Goal: Task Accomplishment & Management: Use online tool/utility

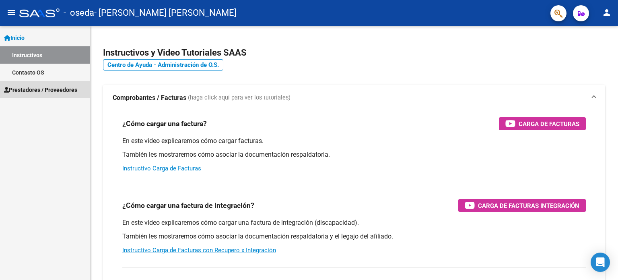
click at [47, 87] on span "Prestadores / Proveedores" at bounding box center [40, 89] width 73 height 9
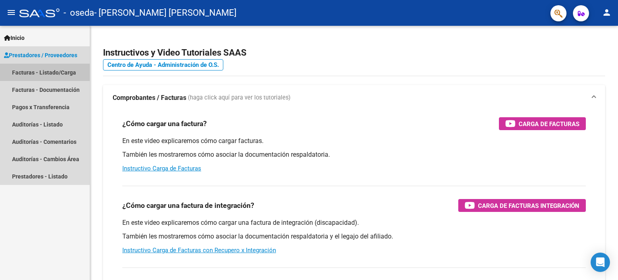
click at [54, 72] on link "Facturas - Listado/Carga" at bounding box center [45, 72] width 90 height 17
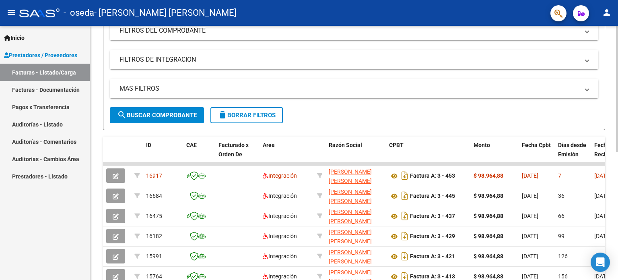
scroll to position [117, 0]
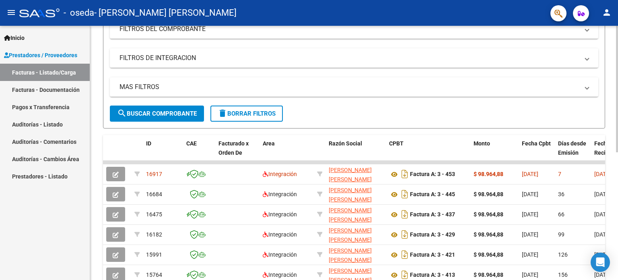
click at [610, 175] on div "Video tutorial PRESTADORES -> Listado de CPBTs Emitidos por Prestadores / Prove…" at bounding box center [355, 161] width 530 height 506
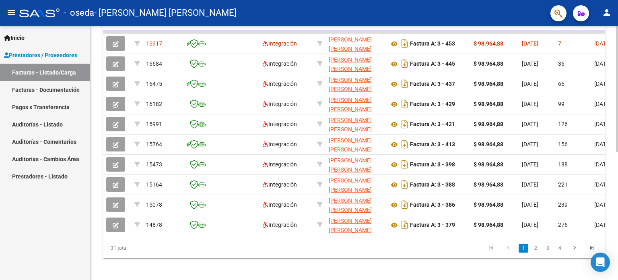
scroll to position [257, 0]
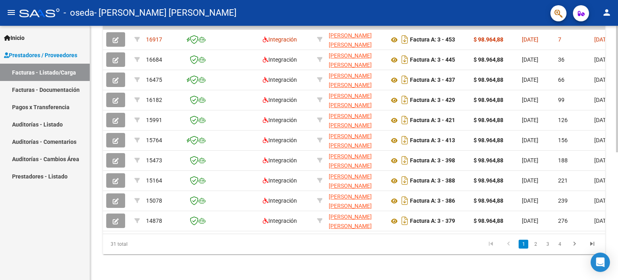
click at [615, 252] on div "Video tutorial PRESTADORES -> Listado de CPBTs Emitidos por Prestadores / Prove…" at bounding box center [355, 27] width 530 height 506
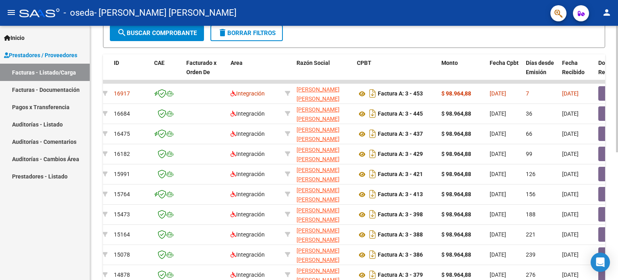
scroll to position [185, 0]
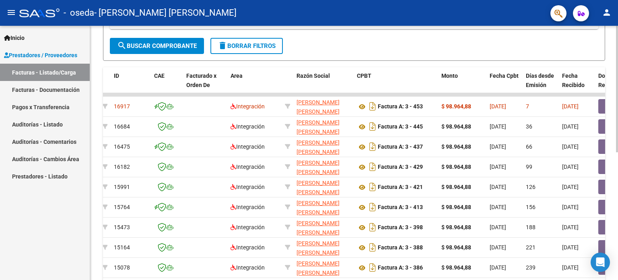
click at [618, 160] on div at bounding box center [617, 182] width 2 height 126
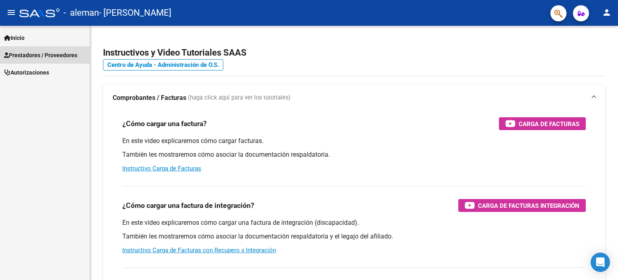
click at [42, 54] on span "Prestadores / Proveedores" at bounding box center [40, 55] width 73 height 9
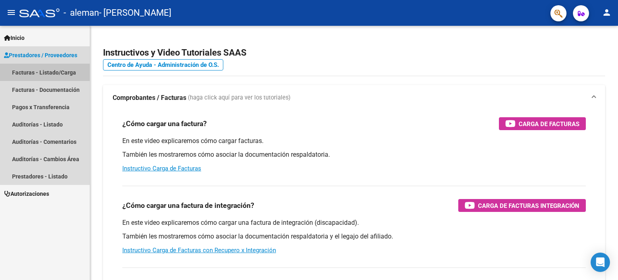
click at [46, 77] on link "Facturas - Listado/Carga" at bounding box center [45, 72] width 90 height 17
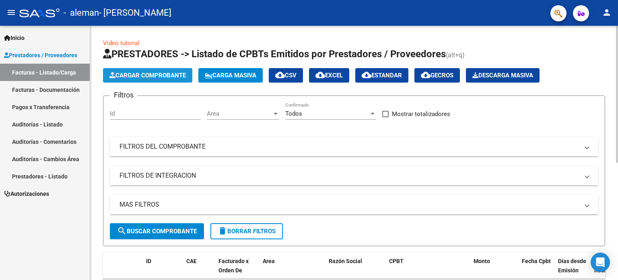
click at [149, 74] on span "Cargar Comprobante" at bounding box center [147, 75] width 76 height 7
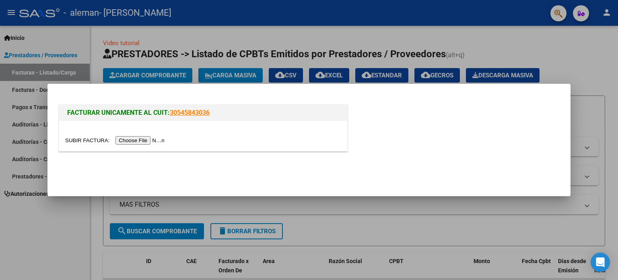
click at [63, 217] on div at bounding box center [309, 140] width 618 height 280
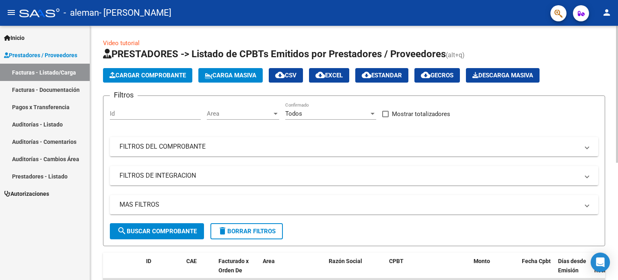
drag, startPoint x: 614, startPoint y: 110, endPoint x: 618, endPoint y: 146, distance: 36.8
click at [618, 146] on div "Video tutorial PRESTADORES -> Listado de CPBTs Emitidos por Prestadores / Prove…" at bounding box center [355, 258] width 530 height 465
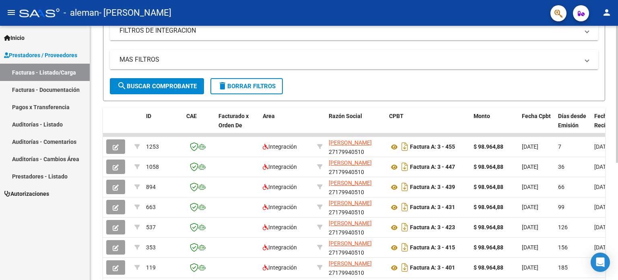
scroll to position [162, 0]
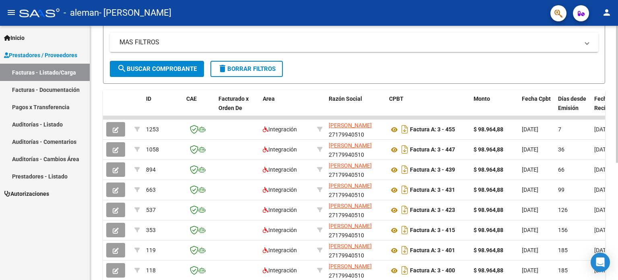
click at [616, 230] on div at bounding box center [617, 183] width 2 height 137
click at [443, 62] on form "Filtros Id Area Area Todos Confirmado Mostrar totalizadores FILTROS DEL COMPROB…" at bounding box center [354, 8] width 502 height 150
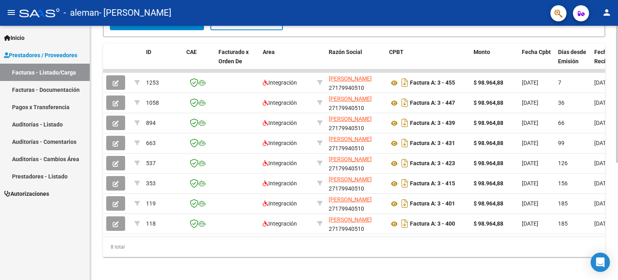
scroll to position [216, 0]
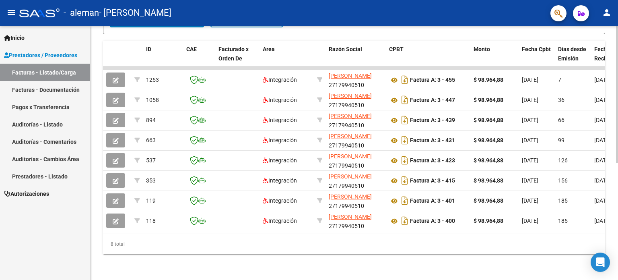
click at [618, 234] on div at bounding box center [617, 210] width 2 height 137
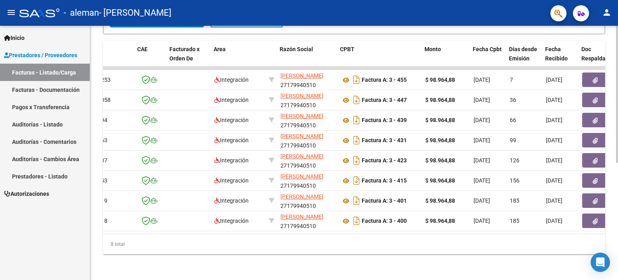
scroll to position [0, 64]
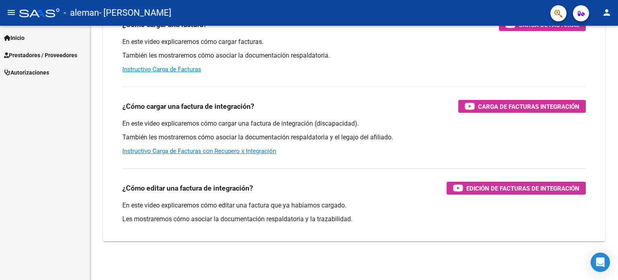
scroll to position [99, 0]
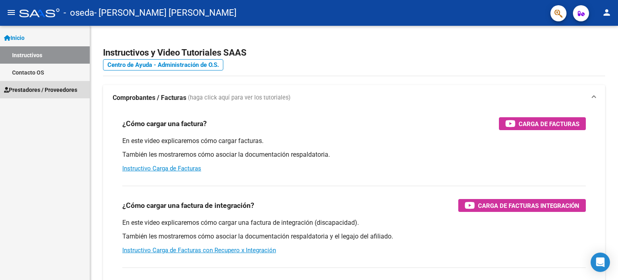
click at [65, 84] on link "Prestadores / Proveedores" at bounding box center [45, 89] width 90 height 17
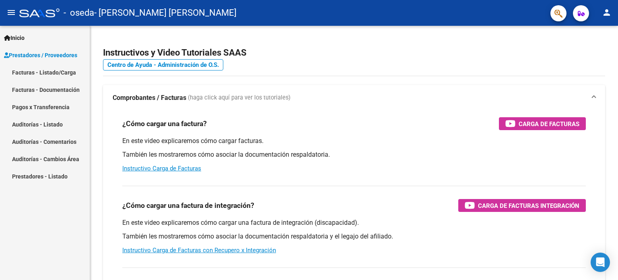
click at [63, 68] on link "Facturas - Listado/Carga" at bounding box center [45, 72] width 90 height 17
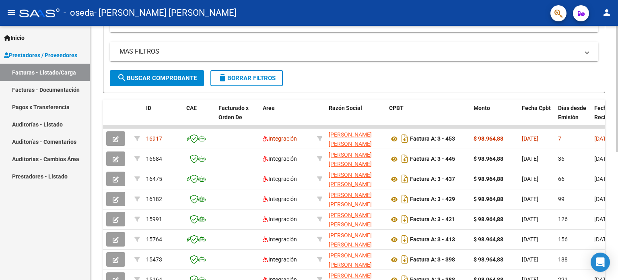
scroll to position [154, 0]
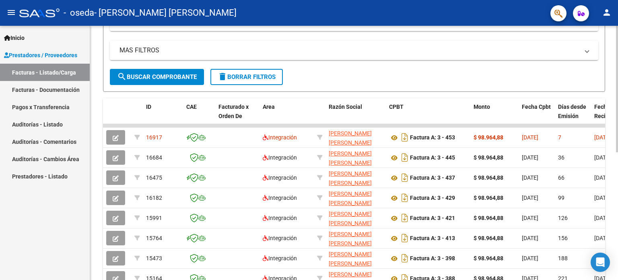
click at [616, 175] on div at bounding box center [617, 167] width 2 height 126
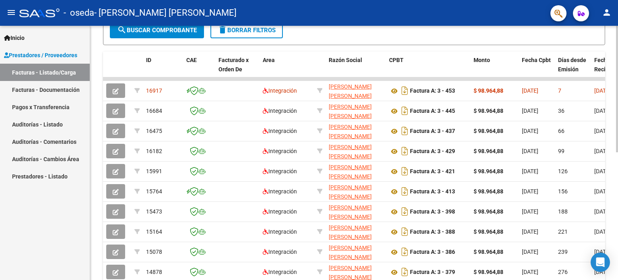
scroll to position [257, 0]
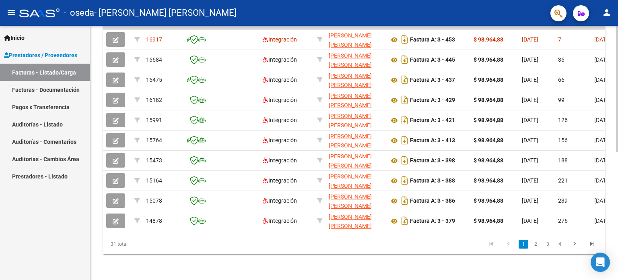
click at [618, 235] on div at bounding box center [617, 216] width 2 height 126
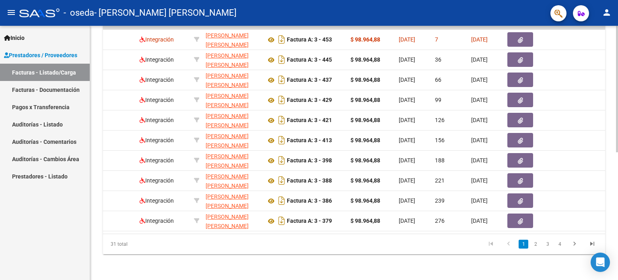
scroll to position [0, 166]
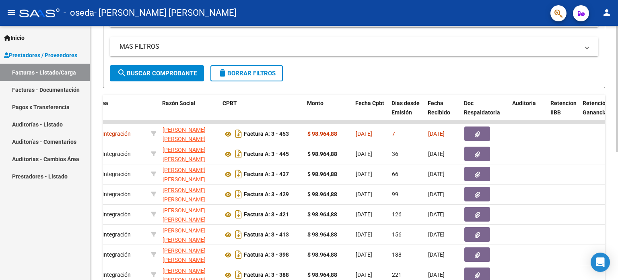
click at [618, 115] on div at bounding box center [617, 169] width 2 height 126
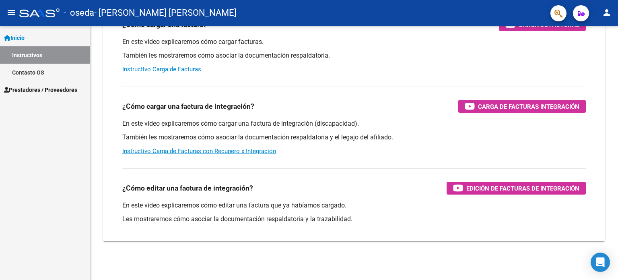
scroll to position [99, 0]
